Goal: Task Accomplishment & Management: Manage account settings

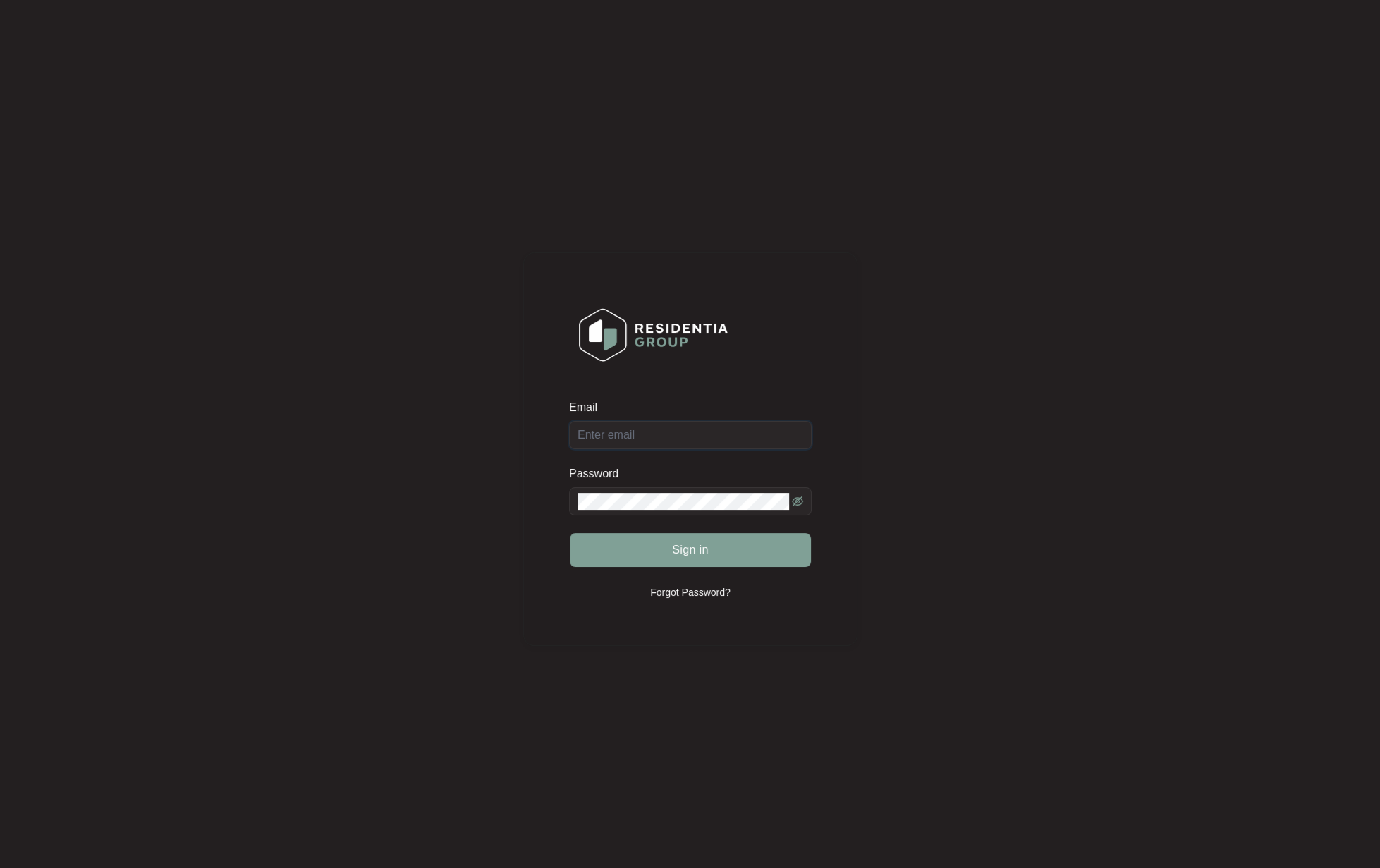
click at [623, 435] on input "Email" at bounding box center [690, 434] width 243 height 28
paste input "[EMAIL_ADDRESS][DOMAIN_NAME]"
type input "[EMAIL_ADDRESS][DOMAIN_NAME]"
click at [770, 91] on div "Email [EMAIL_ADDRESS][DOMAIN_NAME] Password Sign in Forgot Password?" at bounding box center [690, 449] width 334 height 868
click at [774, 500] on keeper-lock "Open Keeper Popup" at bounding box center [778, 501] width 17 height 17
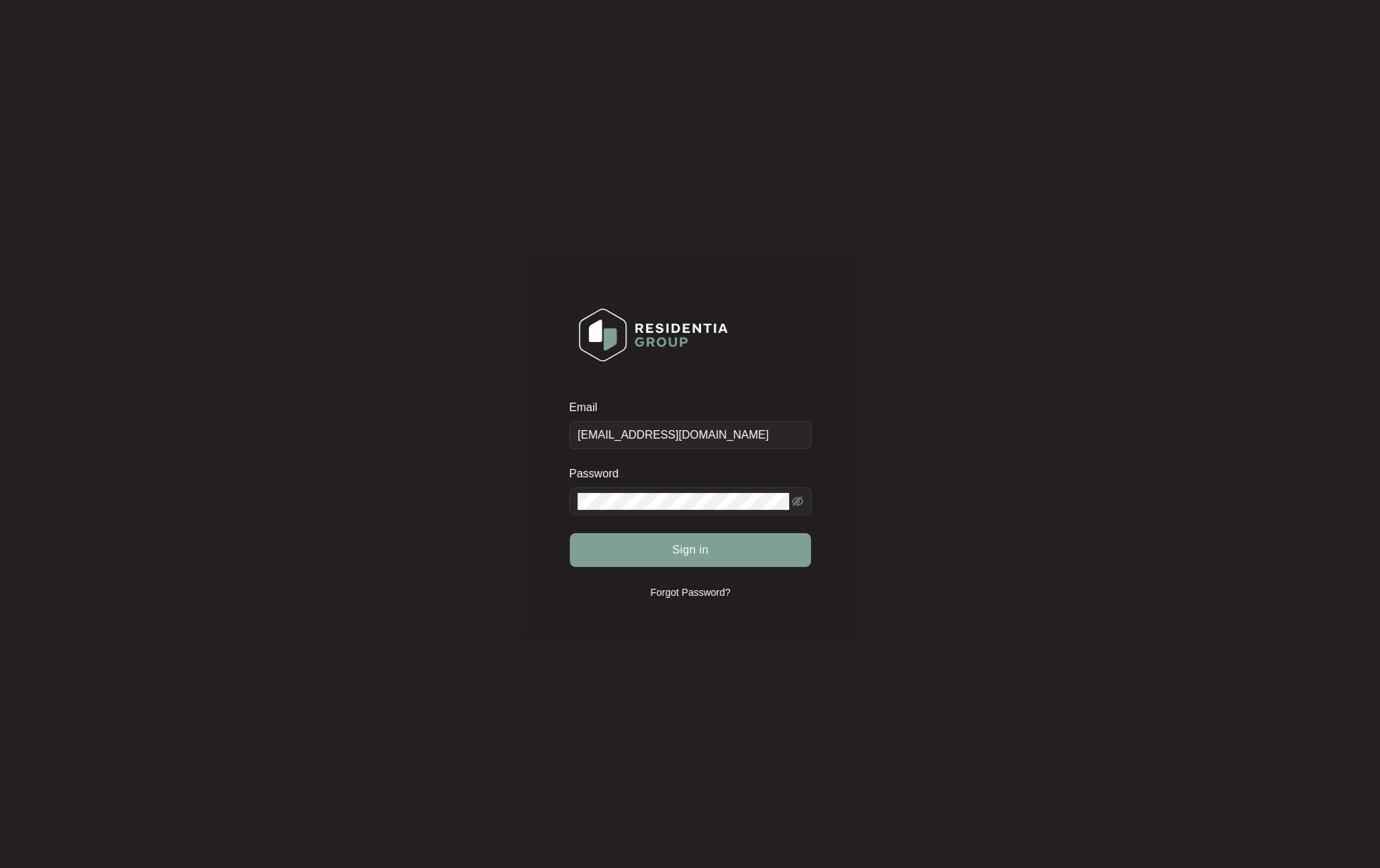
click at [1103, 581] on div "Email [EMAIL_ADDRESS][DOMAIN_NAME] Password Sign in Forgot Password?" at bounding box center [690, 449] width 1352 height 869
click at [779, 547] on button "Sign in" at bounding box center [690, 550] width 241 height 34
